Goal: Book appointment/travel/reservation

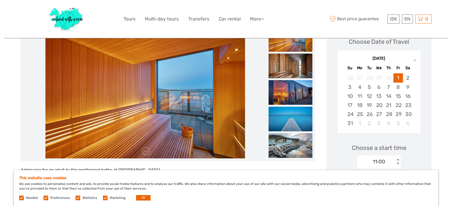
scroll to position [84, 0]
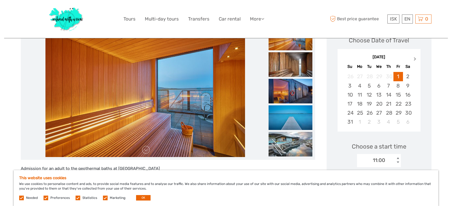
click at [415, 58] on span "Next Month" at bounding box center [415, 60] width 0 height 8
click at [343, 59] on span "Previous Month" at bounding box center [343, 60] width 0 height 8
click at [345, 59] on div "[DATE]" at bounding box center [378, 57] width 83 height 6
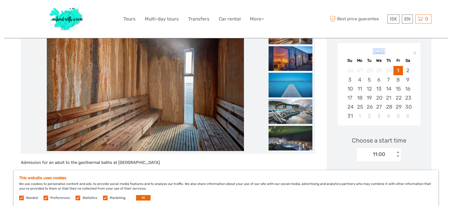
scroll to position [89, 0]
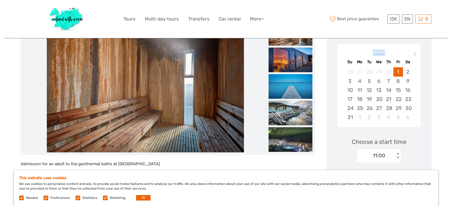
click at [383, 51] on div "[DATE]" at bounding box center [378, 53] width 83 height 6
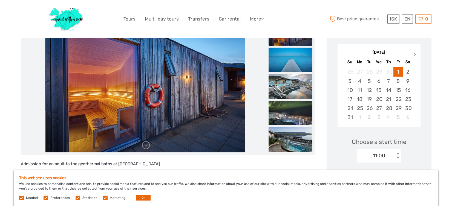
click at [415, 53] on span "Next Month" at bounding box center [415, 55] width 0 height 8
click at [343, 53] on span "Previous Month" at bounding box center [343, 55] width 0 height 8
click at [345, 53] on div "[DATE]" at bounding box center [378, 53] width 83 height 6
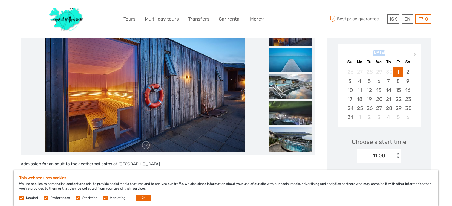
click at [345, 53] on div "[DATE]" at bounding box center [378, 53] width 83 height 6
